Goal: Find specific page/section: Find specific page/section

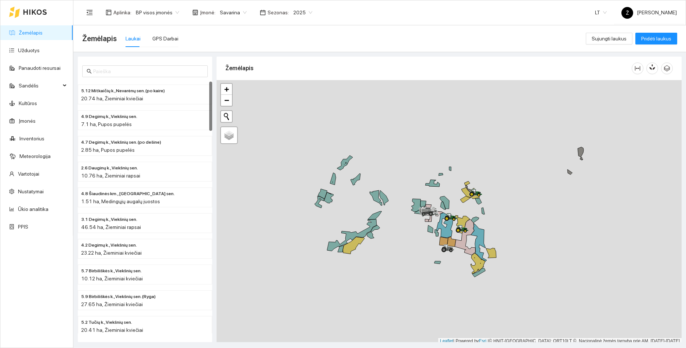
click at [297, 14] on span "2025" at bounding box center [302, 12] width 19 height 11
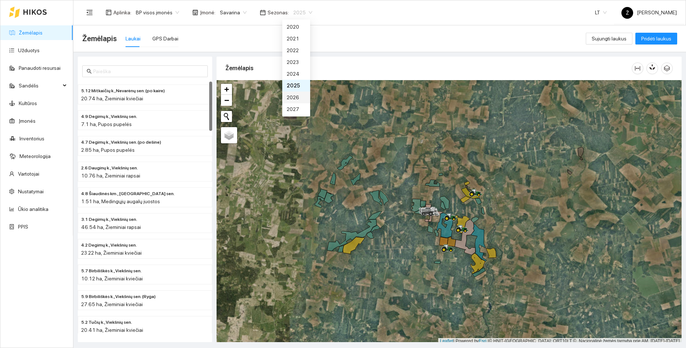
click at [294, 98] on div "2026" at bounding box center [296, 97] width 19 height 8
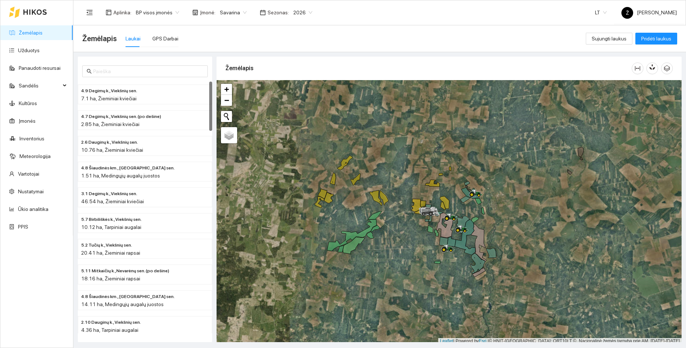
click at [222, 8] on span "Savarina" at bounding box center [233, 12] width 27 height 11
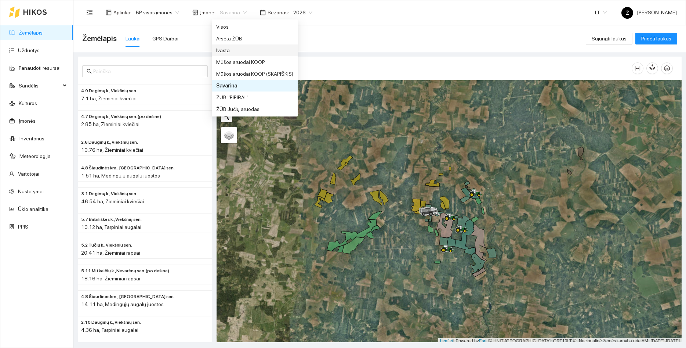
click at [226, 47] on div "Ivasta" at bounding box center [254, 50] width 77 height 8
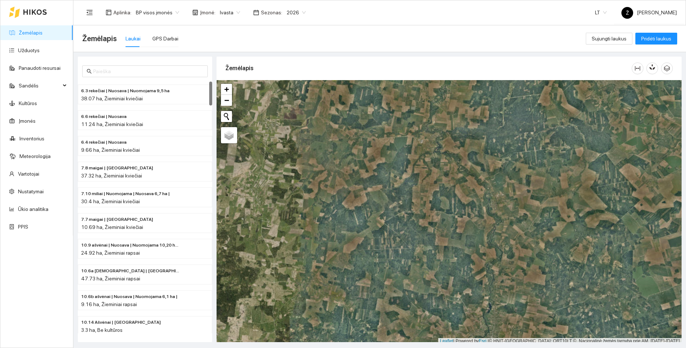
drag, startPoint x: 382, startPoint y: 179, endPoint x: 375, endPoint y: 236, distance: 58.0
click at [375, 236] on div at bounding box center [449, 212] width 465 height 264
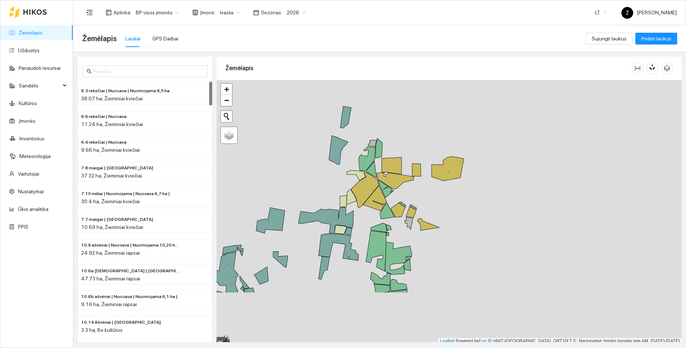
drag, startPoint x: 332, startPoint y: 260, endPoint x: 290, endPoint y: 164, distance: 104.6
click at [290, 164] on div at bounding box center [449, 212] width 465 height 264
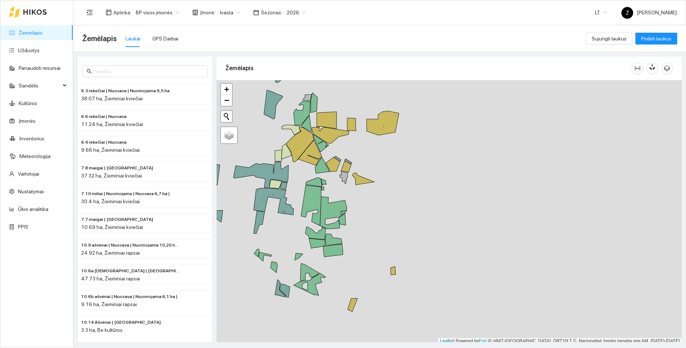
drag, startPoint x: 275, startPoint y: 169, endPoint x: 261, endPoint y: 161, distance: 16.1
click at [261, 162] on icon at bounding box center [261, 175] width 55 height 26
